Goal: Information Seeking & Learning: Learn about a topic

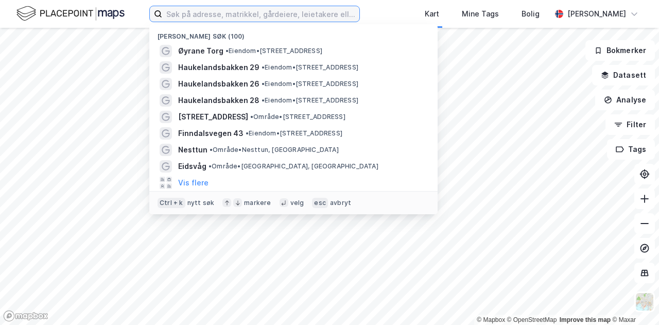
click at [292, 16] on input at bounding box center [260, 13] width 197 height 15
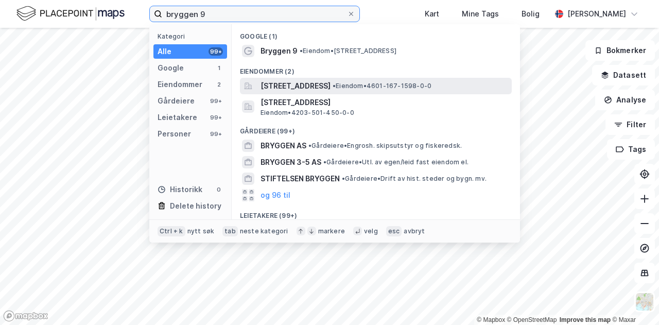
type input "bryggen 9"
click at [289, 84] on span "Bryggen 9, 5003, BERGEN, BERGEN" at bounding box center [296, 86] width 70 height 12
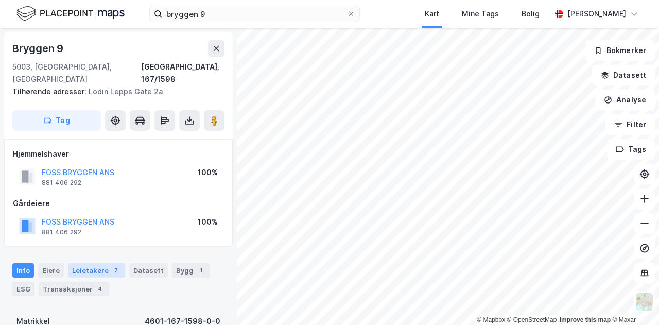
click at [98, 263] on div "Leietakere 7" at bounding box center [96, 270] width 57 height 14
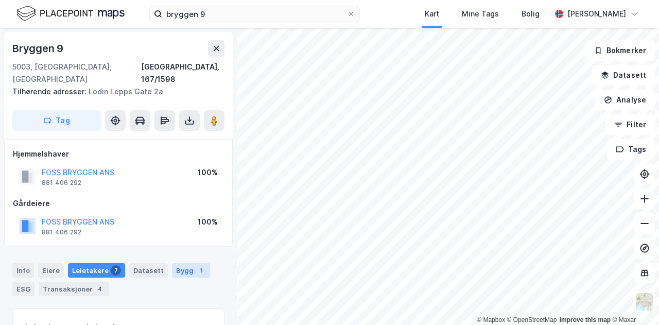
click at [172, 263] on div "Bygg 1" at bounding box center [191, 270] width 38 height 14
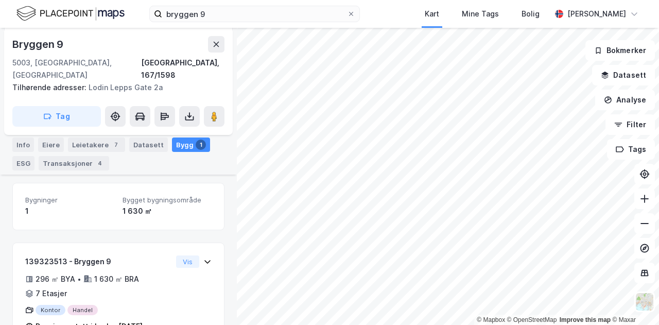
scroll to position [145, 0]
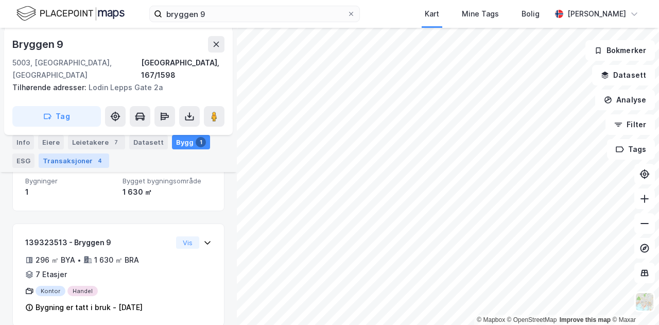
click at [86, 159] on div "Transaksjoner 4" at bounding box center [74, 160] width 71 height 14
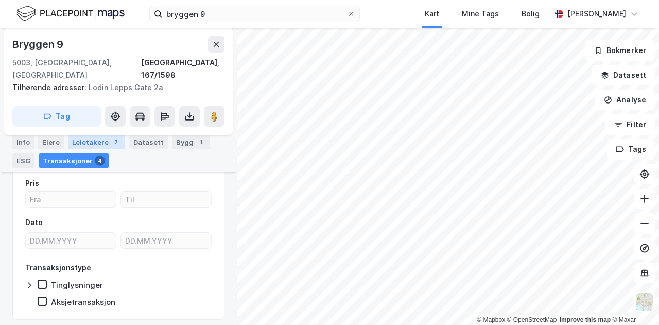
click at [111, 142] on div "7" at bounding box center [116, 142] width 10 height 10
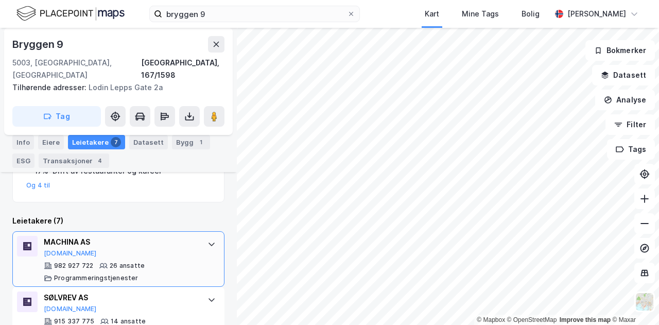
scroll to position [285, 0]
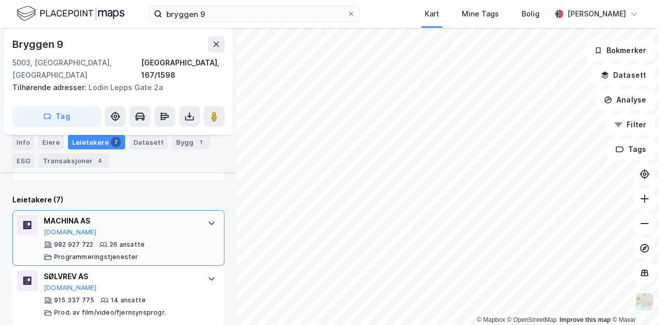
click at [208, 219] on icon at bounding box center [212, 223] width 8 height 8
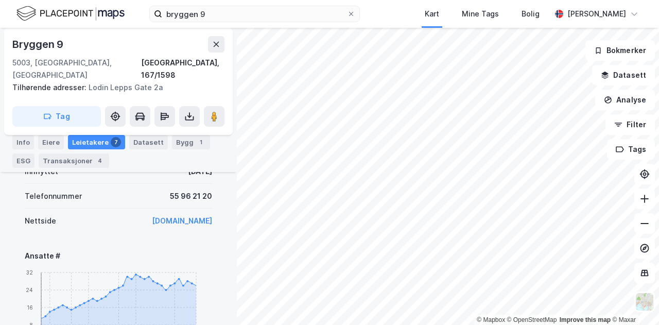
scroll to position [491, 0]
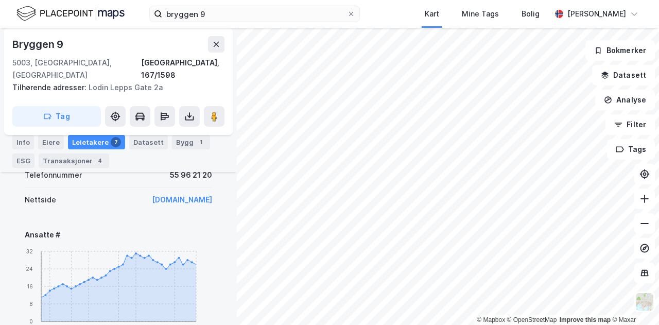
click at [181, 195] on link "www.machina.no" at bounding box center [182, 199] width 60 height 9
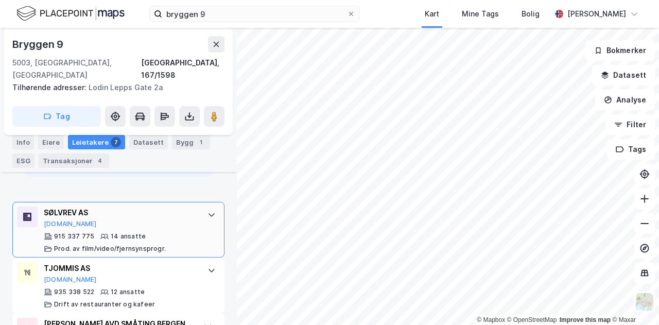
scroll to position [903, 0]
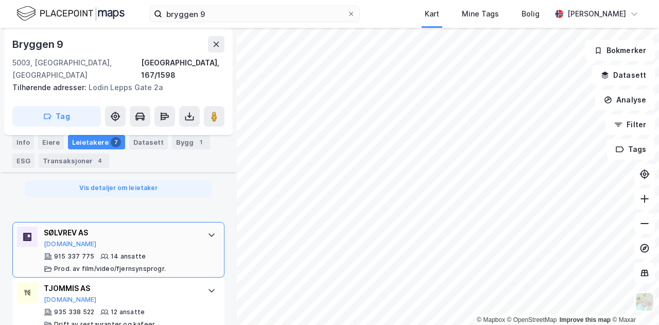
click at [163, 252] on div "915 337 775 14 ansatte Prod. av film/video/fjernsynsprogr." at bounding box center [120, 262] width 153 height 21
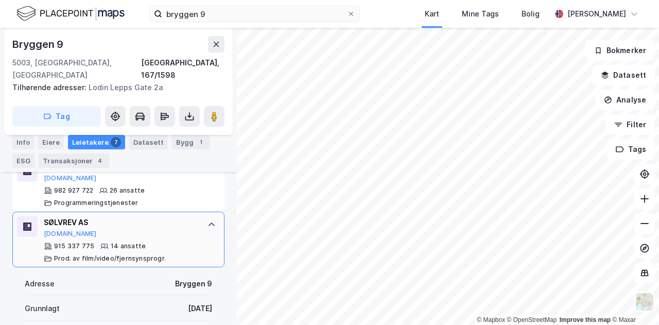
scroll to position [301, 0]
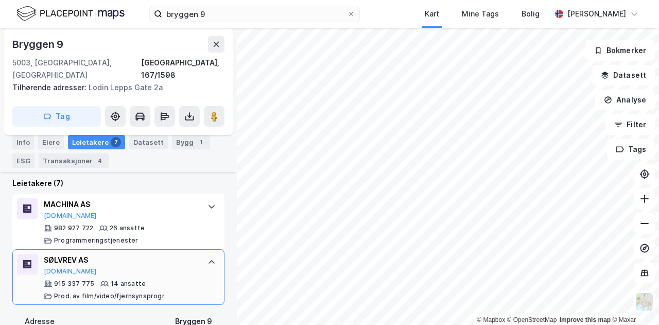
click at [203, 254] on div at bounding box center [211, 262] width 16 height 16
click at [209, 261] on icon at bounding box center [212, 263] width 6 height 4
click at [62, 267] on button "Proff.no" at bounding box center [70, 271] width 53 height 8
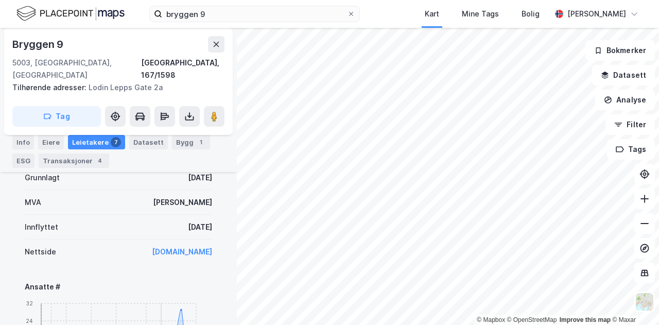
scroll to position [559, 0]
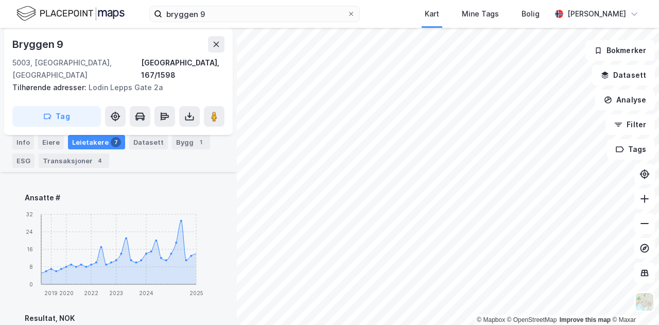
click at [95, 139] on div "Leietakere 7" at bounding box center [96, 142] width 57 height 14
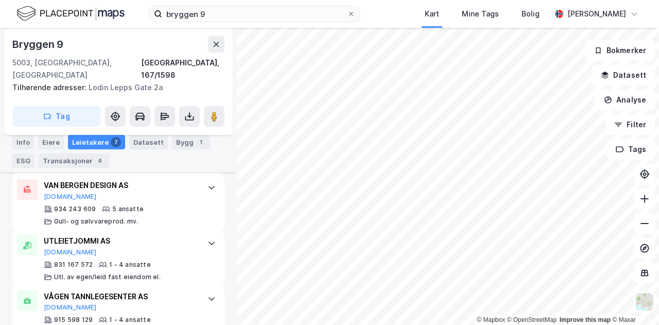
scroll to position [1092, 0]
